Goal: Task Accomplishment & Management: Manage account settings

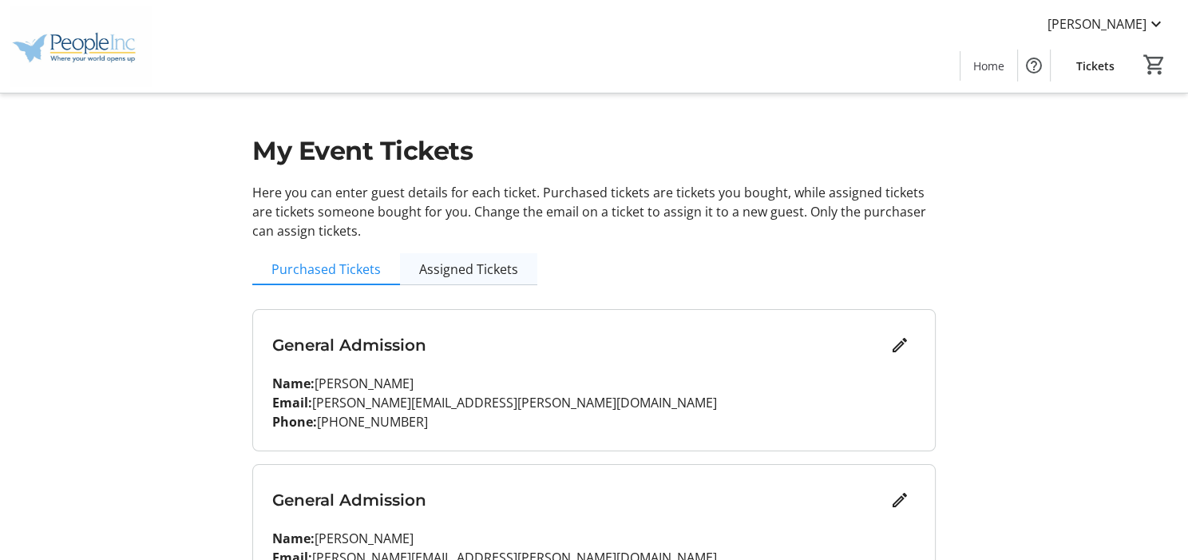
click at [508, 263] on span "Assigned Tickets" at bounding box center [468, 269] width 99 height 13
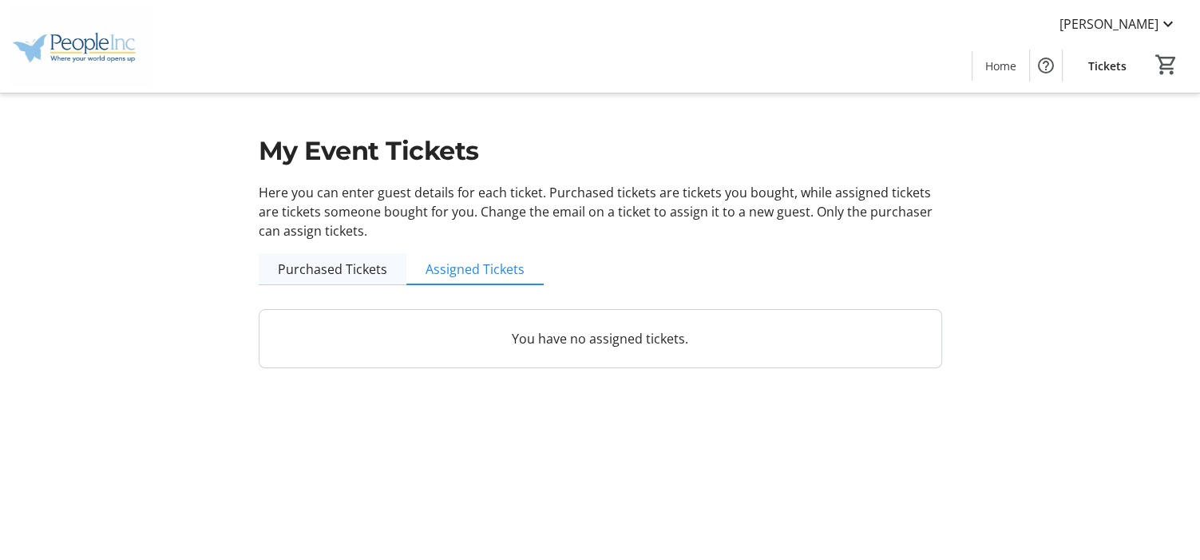
click at [320, 272] on span "Purchased Tickets" at bounding box center [332, 269] width 109 height 13
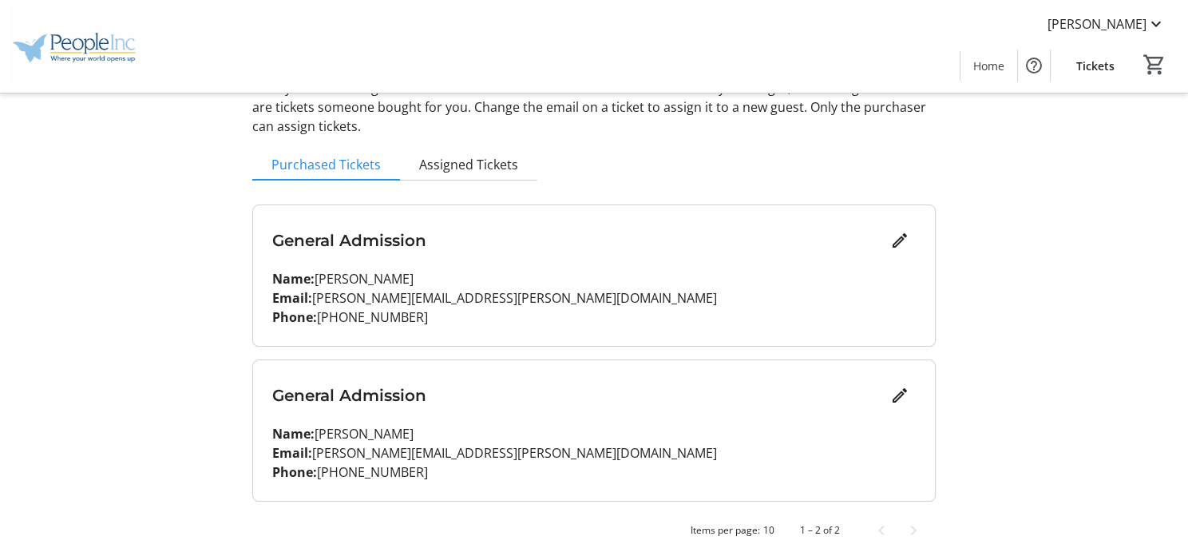
scroll to position [109, 0]
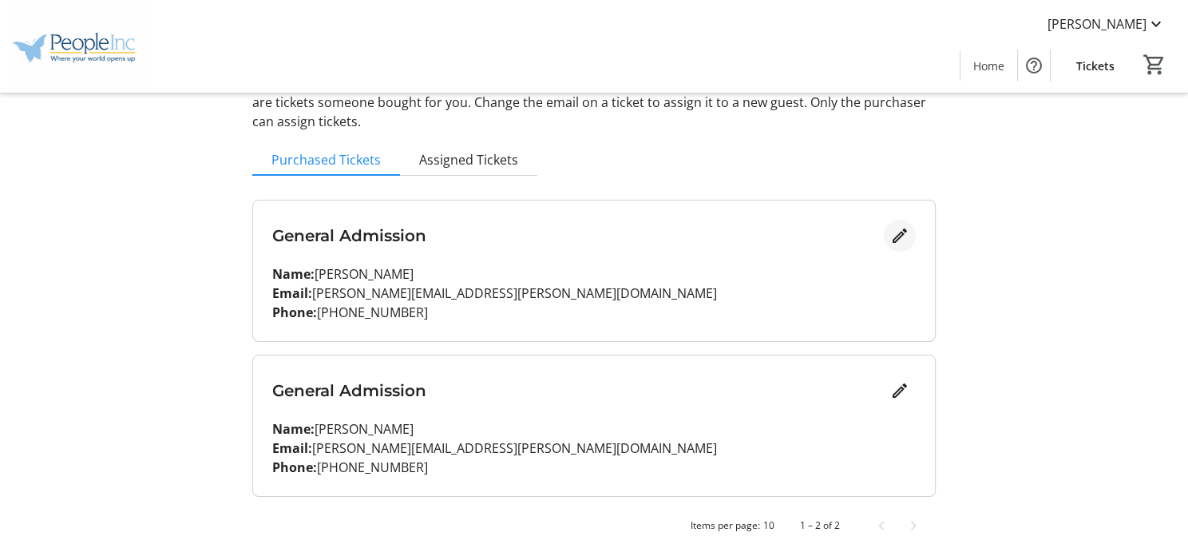
click at [905, 234] on mat-icon "Edit" at bounding box center [899, 235] width 19 height 19
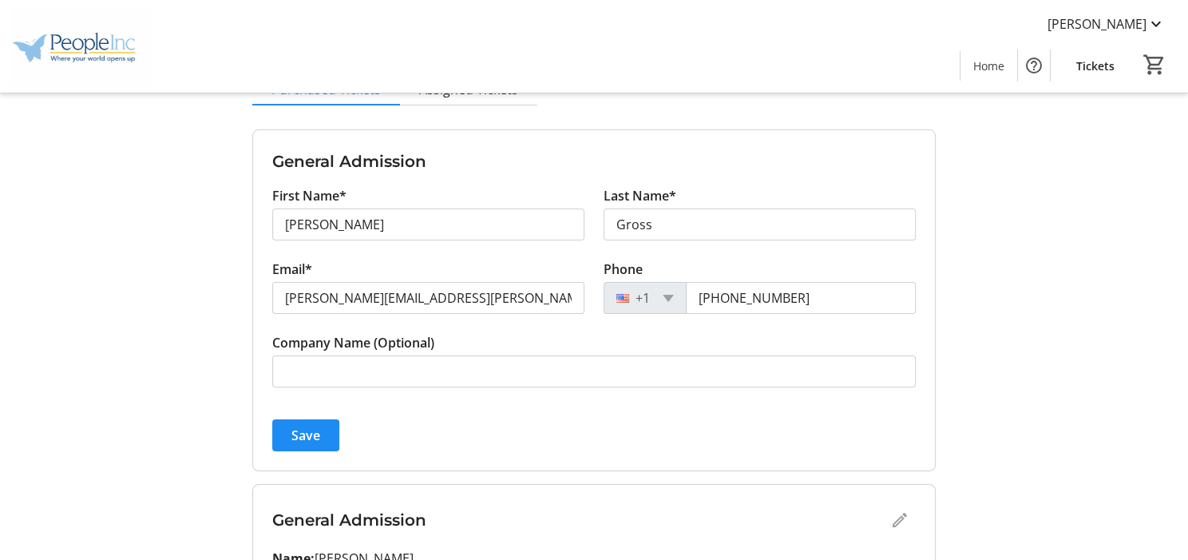
scroll to position [0, 0]
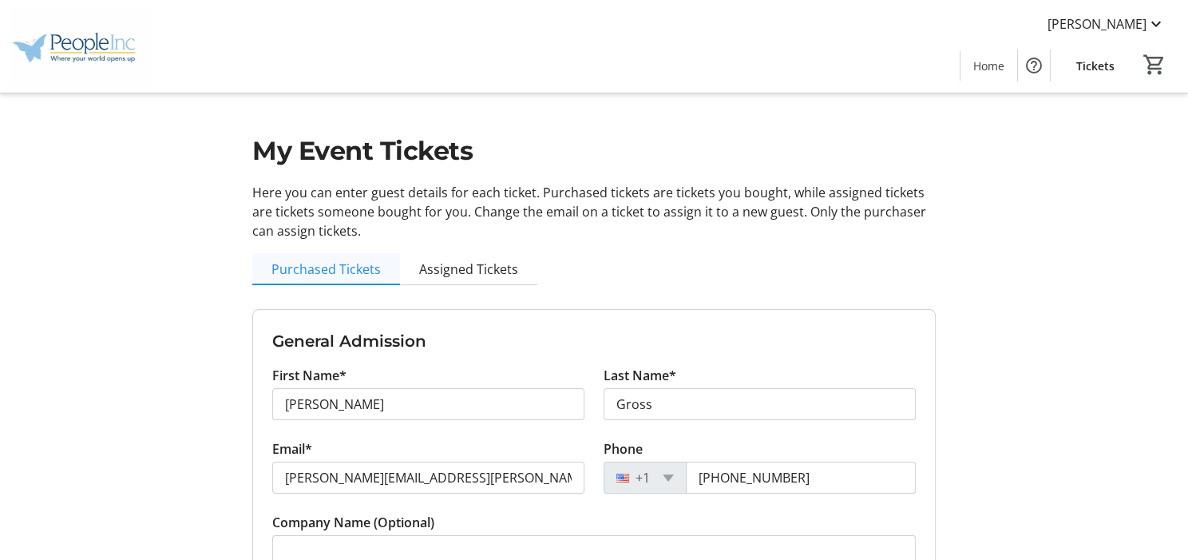
click at [375, 267] on span "Purchased Tickets" at bounding box center [325, 269] width 109 height 13
click at [481, 275] on span "Assigned Tickets" at bounding box center [468, 269] width 99 height 13
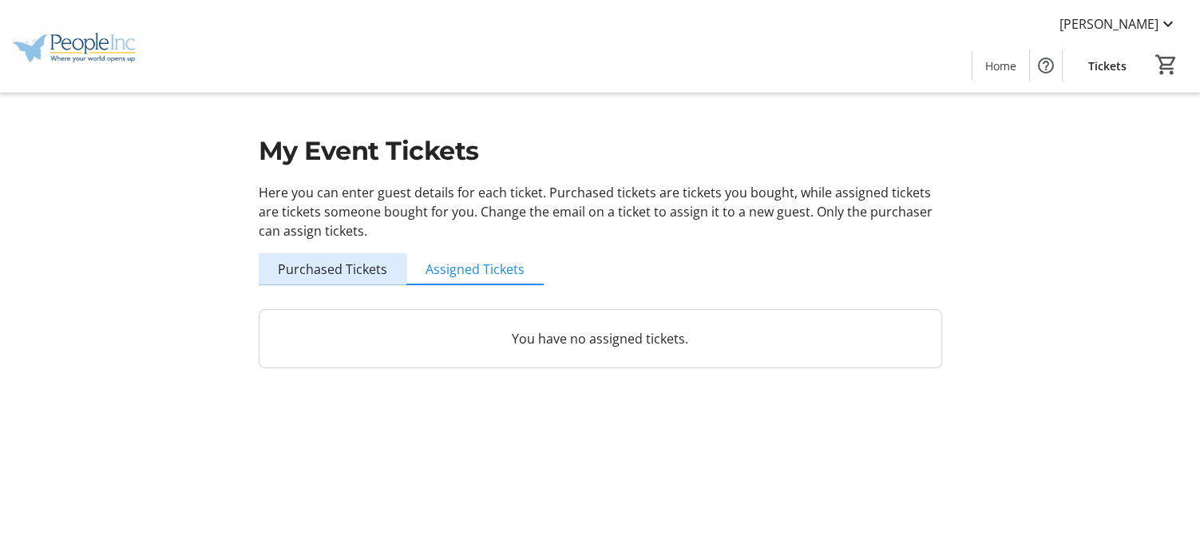
click at [362, 275] on span "Purchased Tickets" at bounding box center [332, 269] width 109 height 13
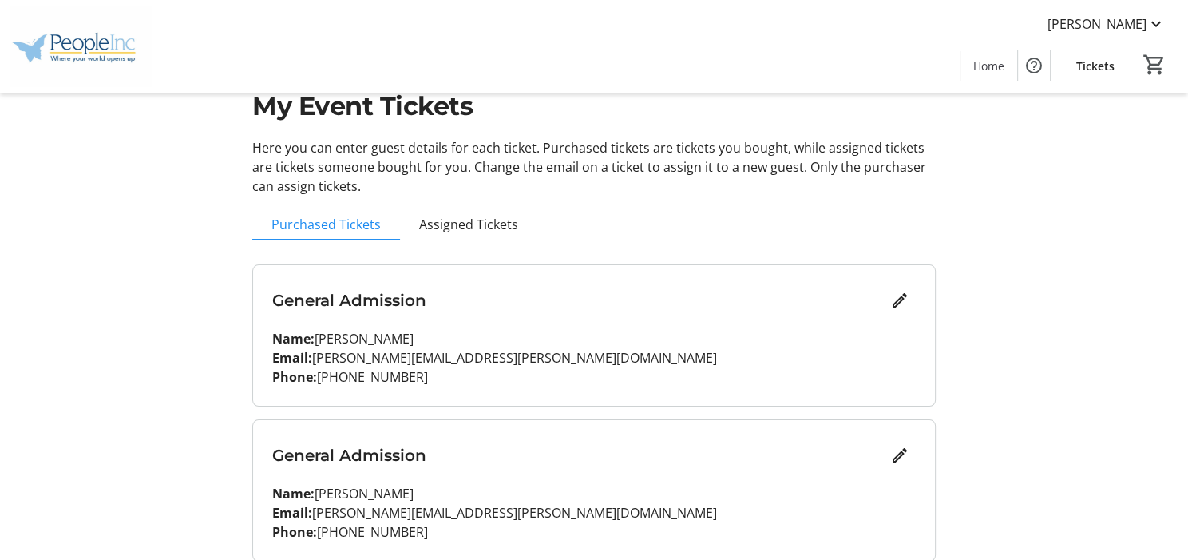
scroll to position [79, 0]
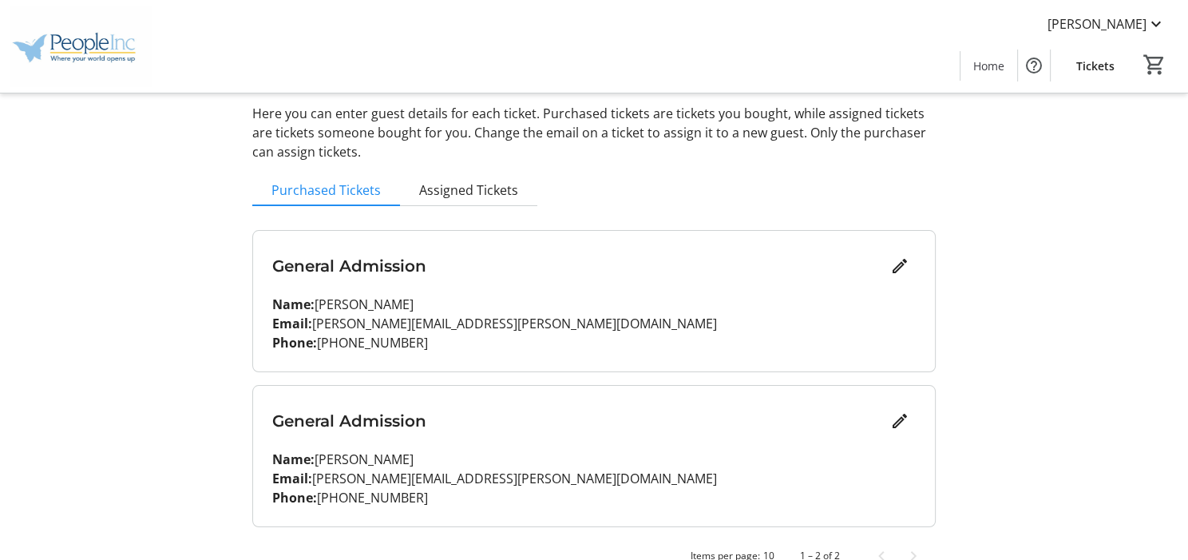
click at [1085, 63] on span "Tickets" at bounding box center [1095, 65] width 38 height 17
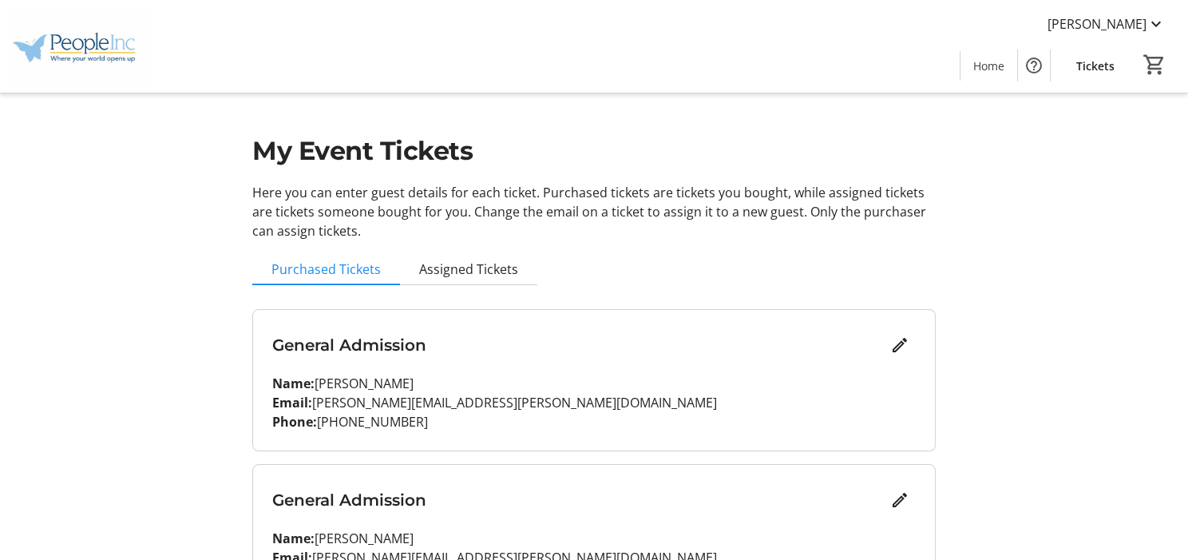
scroll to position [109, 0]
